Goal: Task Accomplishment & Management: Use online tool/utility

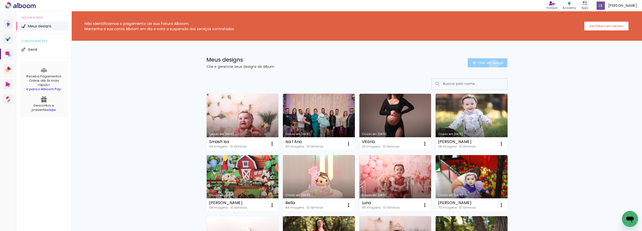
click at [491, 64] on span "Criar um design" at bounding box center [491, 62] width 26 height 3
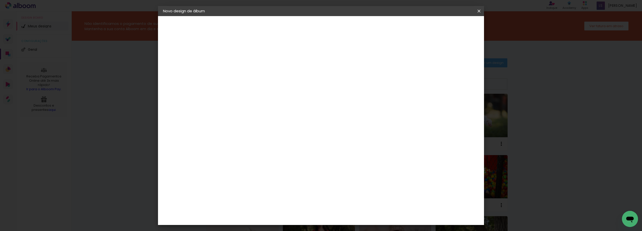
click at [245, 71] on div at bounding box center [245, 71] width 0 height 1
type input "M"
type input "[PERSON_NAME]"
type paper-input "[PERSON_NAME]"
click at [297, 30] on paper-button "Avançar" at bounding box center [284, 26] width 25 height 9
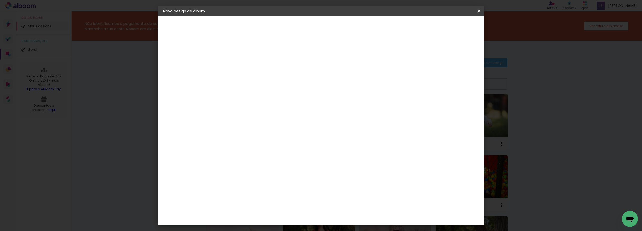
click at [0, 0] on slot "Tamanho Livre" at bounding box center [0, 0] width 0 height 0
click at [0, 0] on slot "Avançar" at bounding box center [0, 0] width 0 height 0
click at [234, 57] on input "2" at bounding box center [241, 57] width 17 height 6
type input "0"
type paper-input "0"
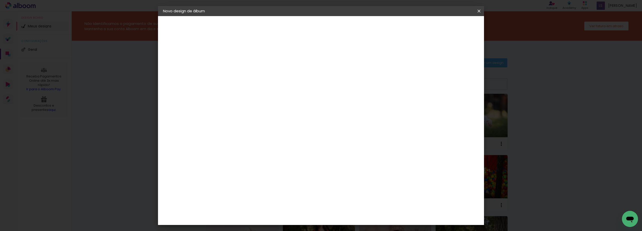
click at [453, 75] on input "5" at bounding box center [453, 76] width 9 height 8
type input "0"
click at [353, 211] on input "60" at bounding box center [348, 209] width 13 height 8
type input "40"
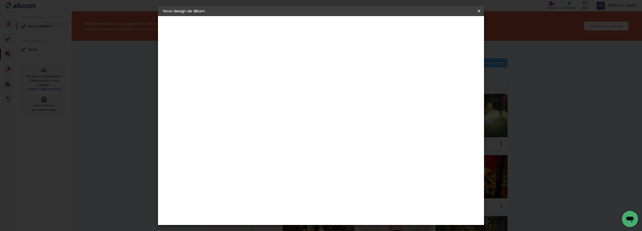
type paper-input "40"
click at [453, 25] on paper-button "Iniciar design" at bounding box center [436, 26] width 33 height 9
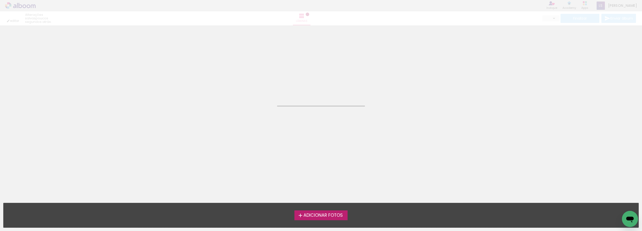
click at [307, 217] on span "Adicionar Fotos" at bounding box center [323, 215] width 39 height 5
click at [0, 0] on input "file" at bounding box center [0, 0] width 0 height 0
